Goal: Book appointment/travel/reservation

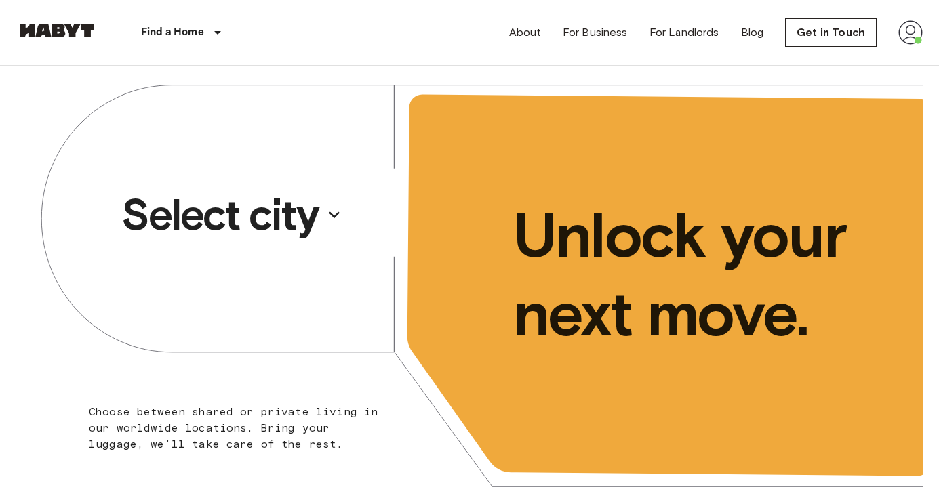
click at [318, 220] on p "Select city" at bounding box center [219, 215] width 197 height 54
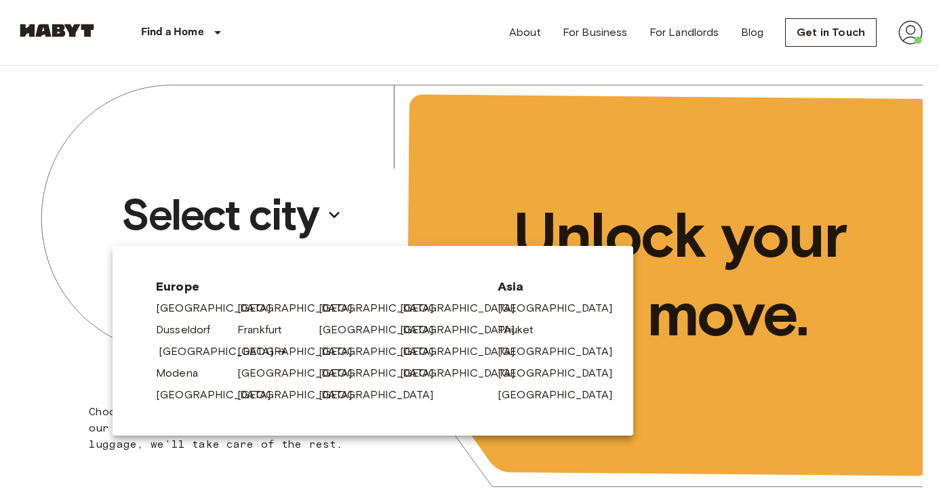
click at [184, 350] on link "[GEOGRAPHIC_DATA]" at bounding box center [223, 352] width 129 height 16
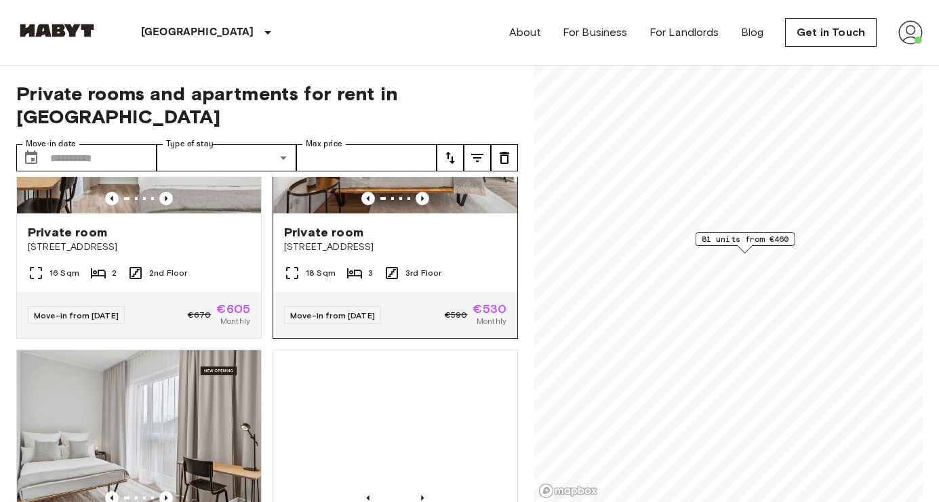
scroll to position [954, 0]
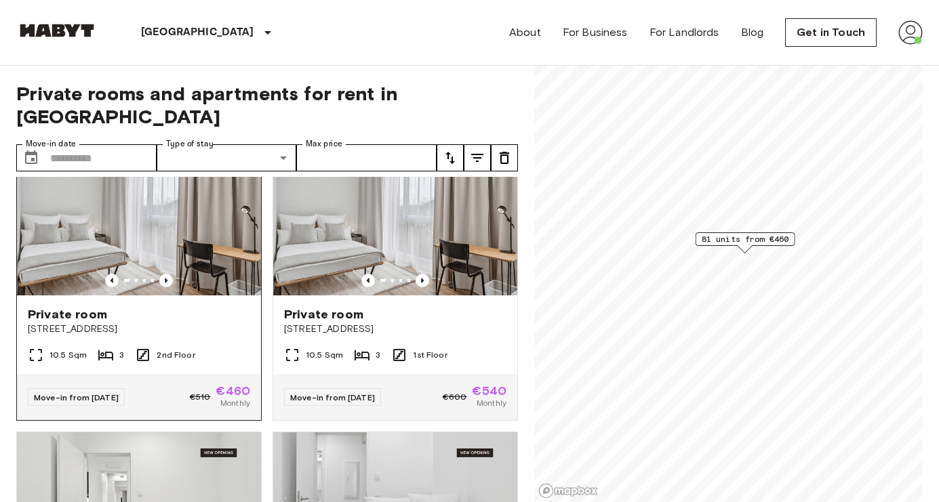
click at [208, 245] on img at bounding box center [139, 214] width 244 height 163
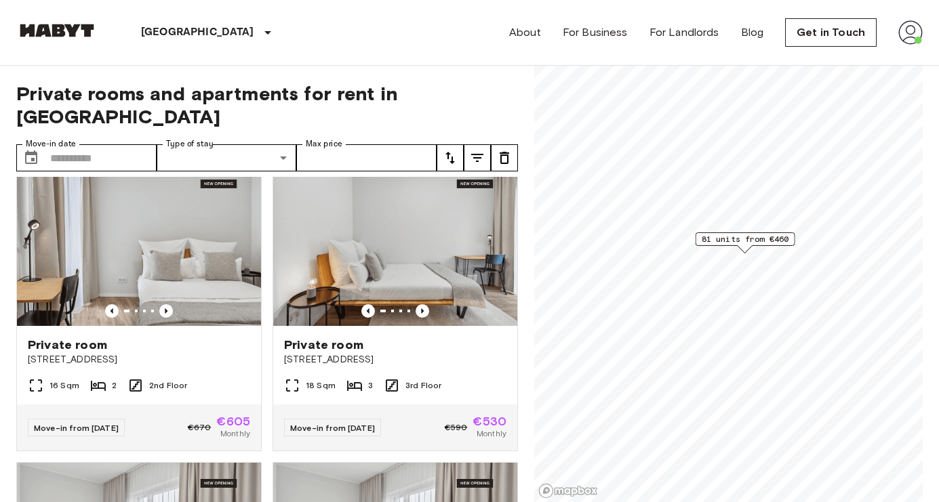
scroll to position [617, 0]
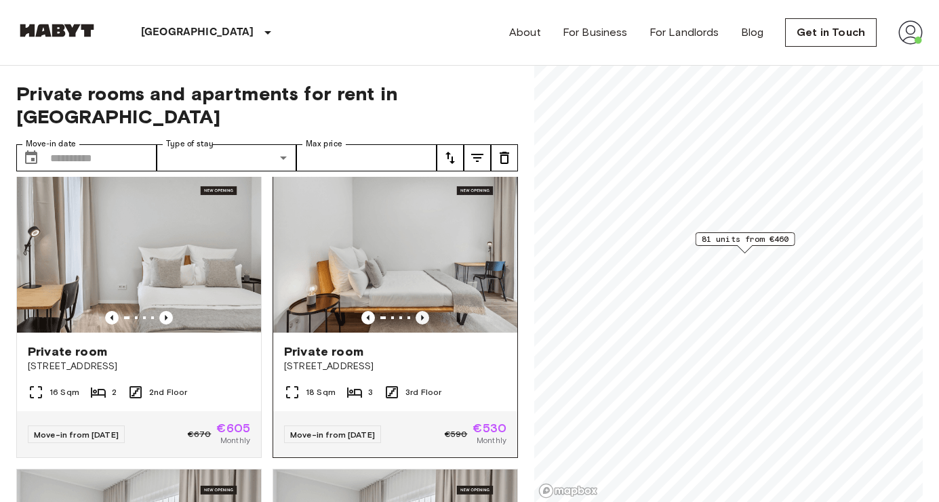
click at [428, 311] on icon "Previous image" at bounding box center [422, 318] width 14 height 14
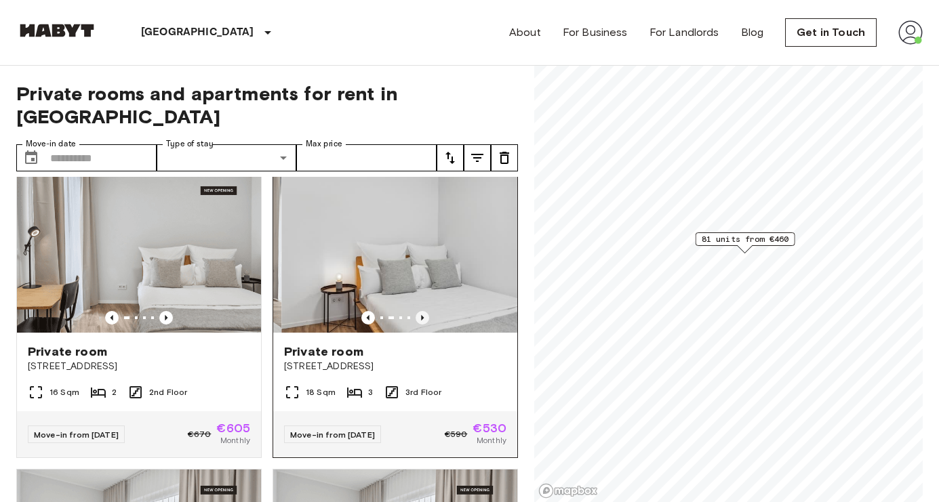
click at [428, 311] on icon "Previous image" at bounding box center [422, 318] width 14 height 14
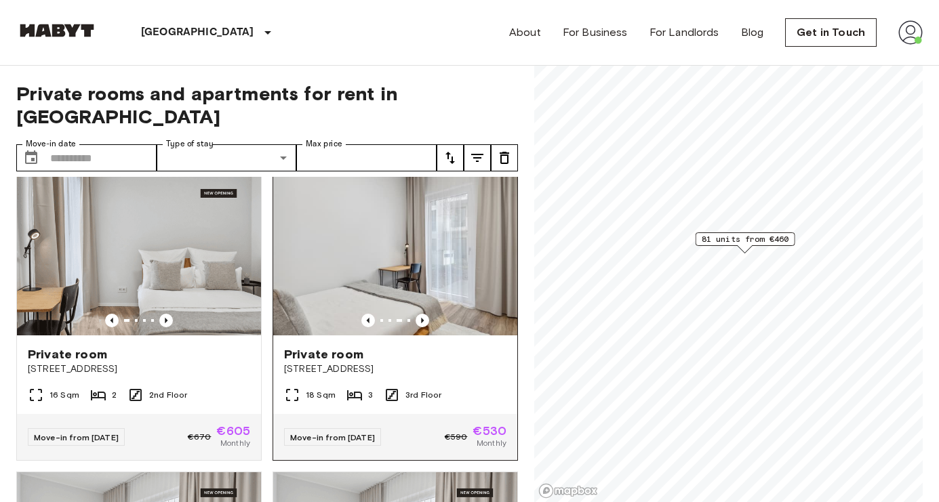
scroll to position [644, 0]
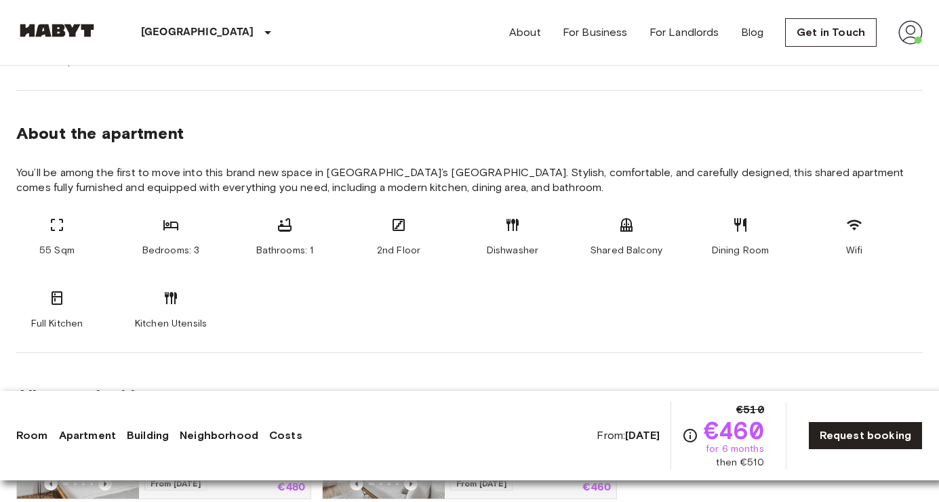
scroll to position [953, 0]
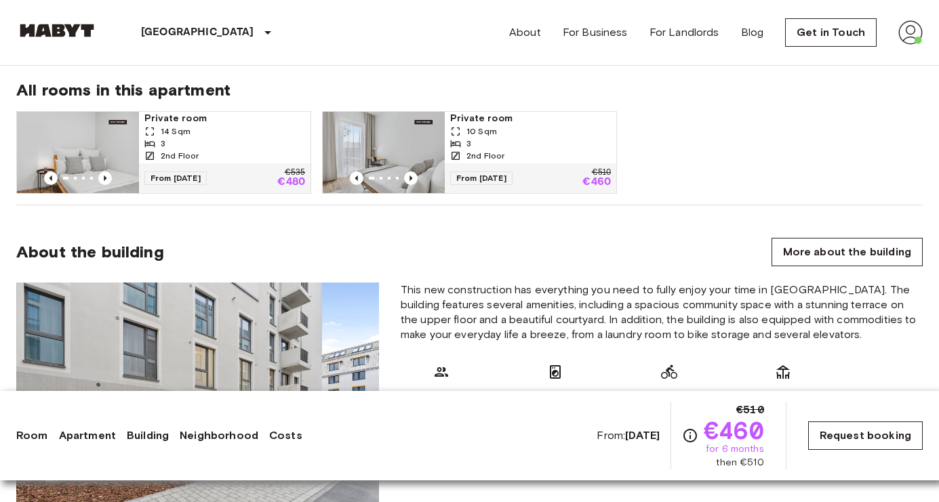
click at [857, 444] on link "Request booking" at bounding box center [865, 436] width 115 height 28
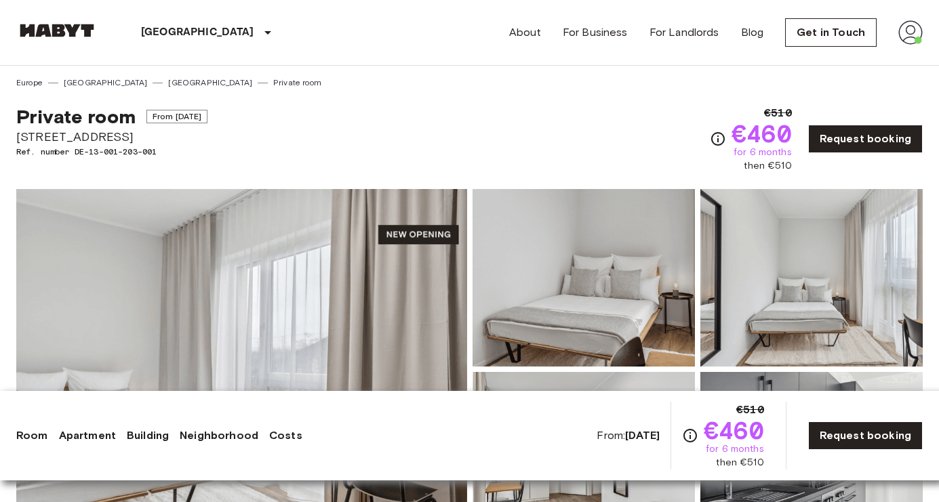
scroll to position [953, 0]
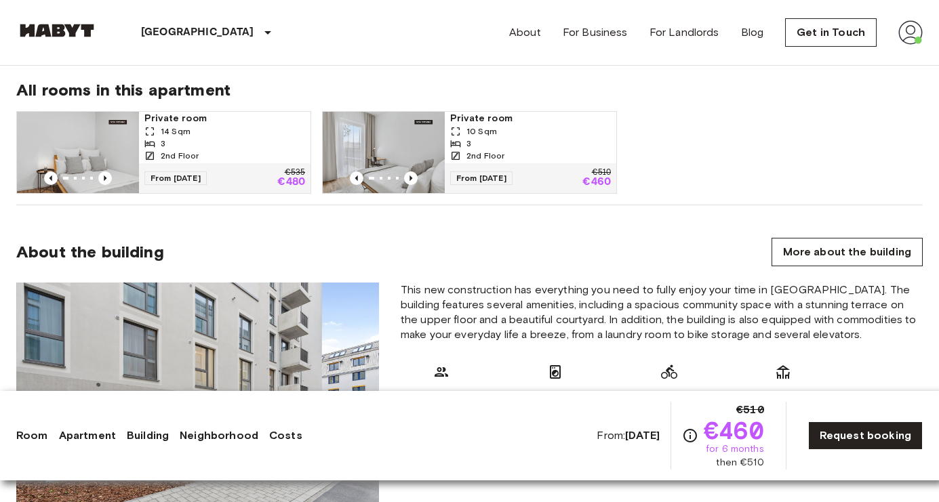
scroll to position [953, 0]
